Goal: Information Seeking & Learning: Learn about a topic

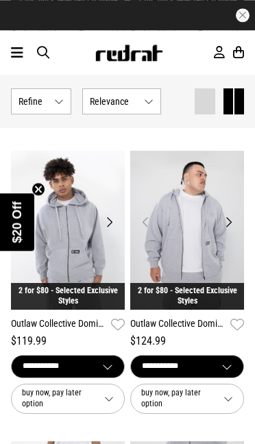
scroll to position [1572, 0]
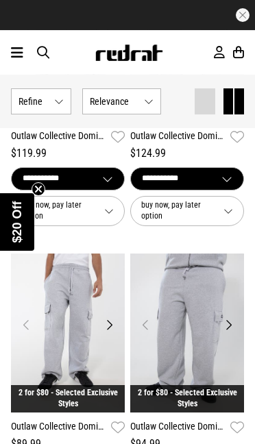
click at [113, 326] on button "Next" at bounding box center [109, 325] width 17 height 16
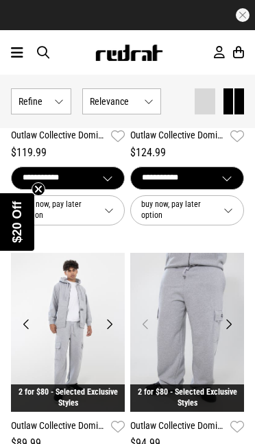
click at [114, 325] on button "Next" at bounding box center [109, 324] width 17 height 16
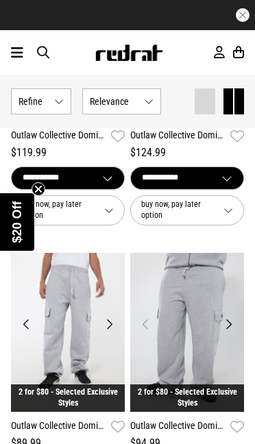
click at [118, 319] on img at bounding box center [68, 332] width 114 height 159
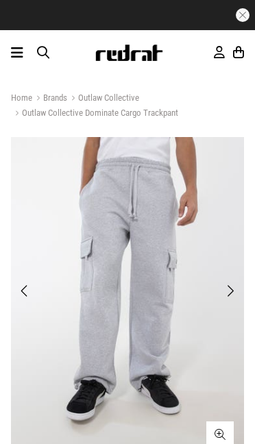
click at [225, 284] on img at bounding box center [127, 297] width 233 height 321
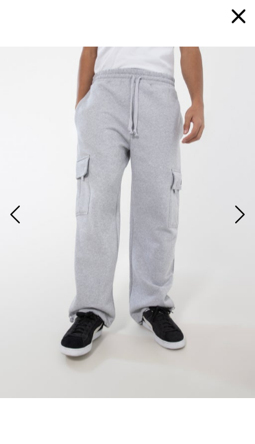
click at [228, 299] on img at bounding box center [127, 222] width 255 height 351
click at [236, 225] on span "Next" at bounding box center [239, 215] width 14 height 26
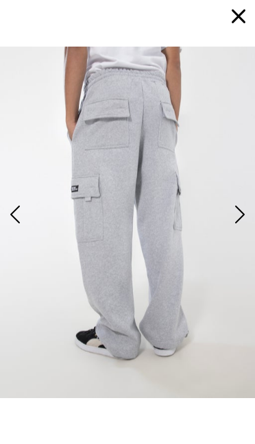
click at [240, 221] on span "Next" at bounding box center [239, 215] width 14 height 26
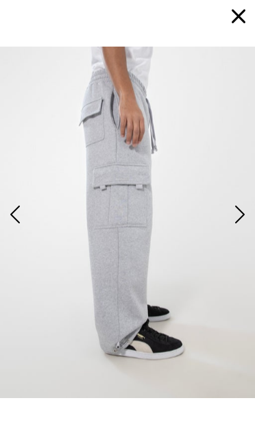
click at [228, 216] on button "Next" at bounding box center [238, 214] width 22 height 27
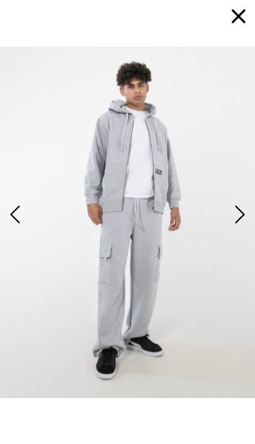
click at [232, 221] on span "Next" at bounding box center [239, 215] width 14 height 26
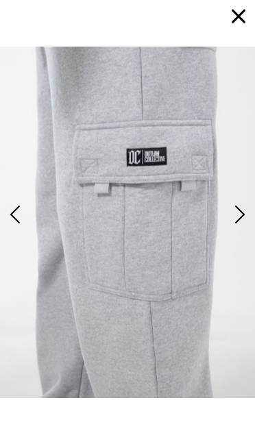
click at [235, 221] on span "Next" at bounding box center [239, 215] width 14 height 26
click at [238, 224] on span "Next" at bounding box center [239, 215] width 14 height 26
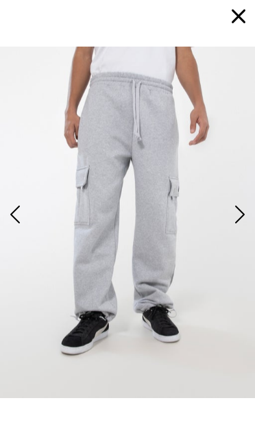
click at [227, 243] on img at bounding box center [127, 222] width 255 height 351
click at [234, 228] on img at bounding box center [127, 222] width 255 height 351
click at [251, 217] on img at bounding box center [127, 222] width 255 height 351
click at [236, 220] on span "Next" at bounding box center [239, 215] width 14 height 26
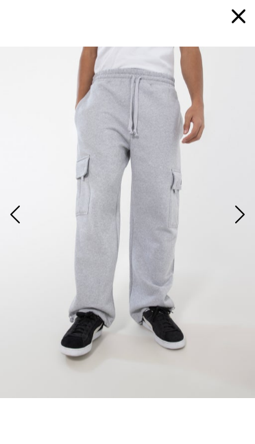
click at [232, 32] on button "button" at bounding box center [238, 16] width 33 height 33
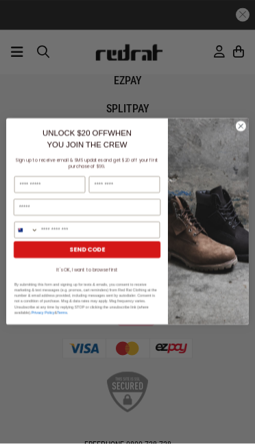
click at [241, 132] on circle "Close dialog" at bounding box center [241, 126] width 10 height 10
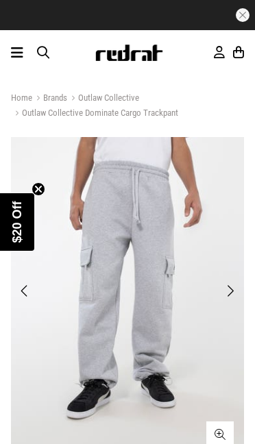
click at [144, 55] on img at bounding box center [129, 53] width 69 height 16
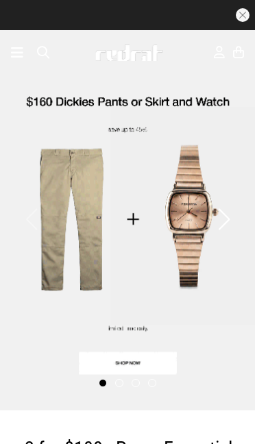
click at [46, 60] on span "button" at bounding box center [43, 52] width 12 height 14
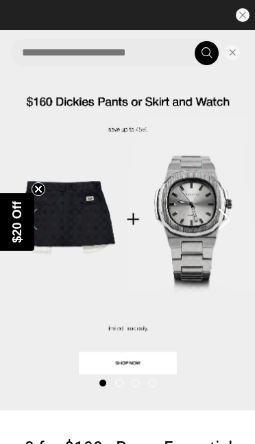
click at [45, 47] on input "search" at bounding box center [116, 52] width 210 height 27
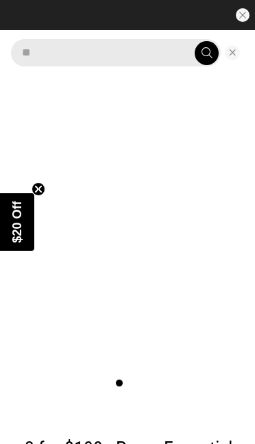
type input "***"
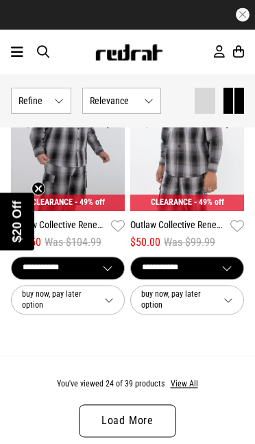
click at [145, 410] on link "Load More" at bounding box center [127, 421] width 97 height 33
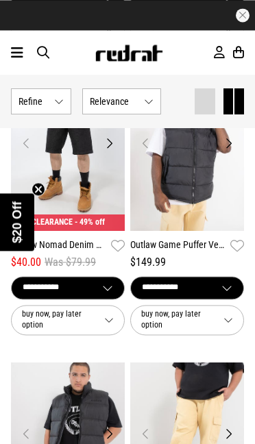
scroll to position [5109, 0]
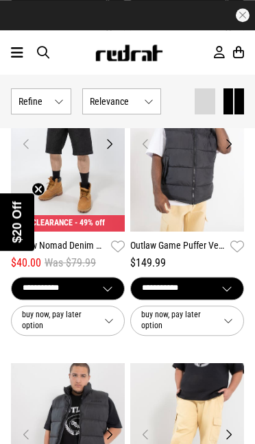
click at [234, 101] on span at bounding box center [239, 101] width 10 height 26
click at [227, 105] on span at bounding box center [228, 101] width 10 height 26
click at [145, 103] on button "Relevance" at bounding box center [121, 101] width 79 height 26
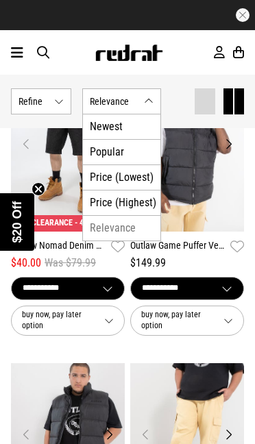
click at [136, 97] on span "Relevance" at bounding box center [114, 101] width 49 height 11
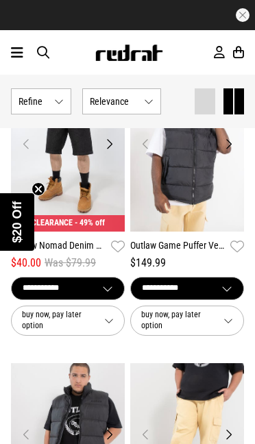
click at [51, 101] on button "Show Refine s" at bounding box center [41, 101] width 60 height 26
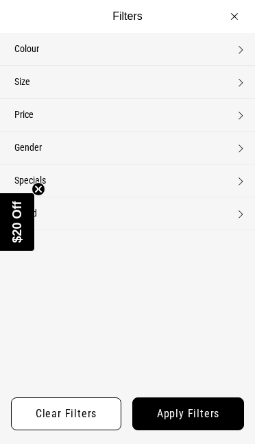
click at [225, 50] on button "Colour None selected" at bounding box center [127, 49] width 255 height 32
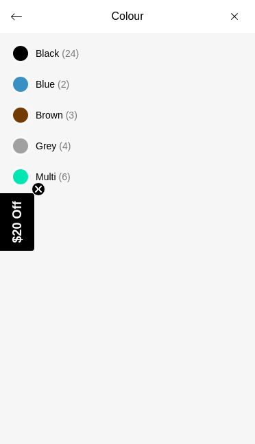
click at [129, 47] on span "Black (24)" at bounding box center [140, 53] width 208 height 16
click at [29, 21] on button "Colour" at bounding box center [127, 16] width 255 height 33
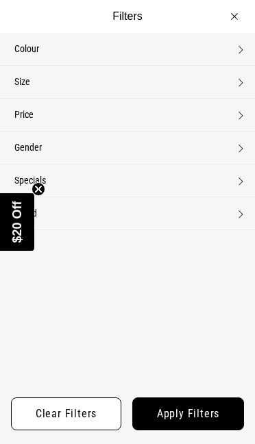
click at [188, 421] on button "Apply filters" at bounding box center [188, 413] width 112 height 33
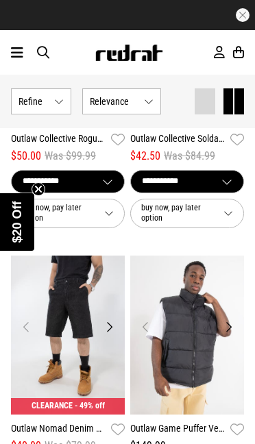
scroll to position [2895, 0]
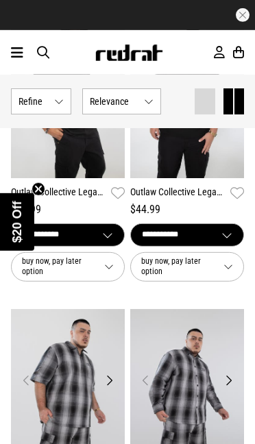
scroll to position [2648, 0]
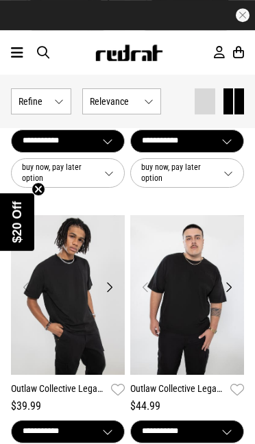
click at [37, 50] on span "button" at bounding box center [43, 52] width 12 height 14
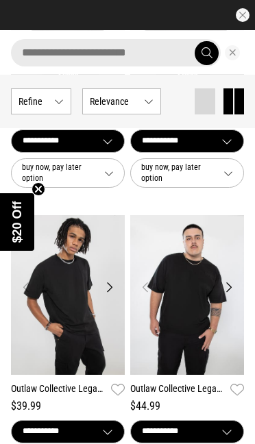
click at [40, 51] on input "search" at bounding box center [116, 52] width 210 height 27
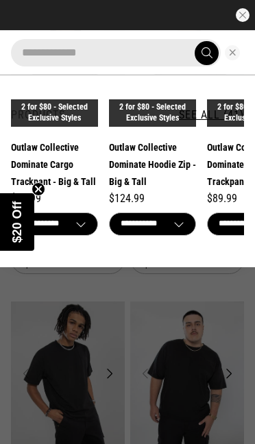
type input "**********"
click at [206, 52] on button "submit" at bounding box center [207, 53] width 24 height 24
